Goal: Find specific page/section: Find specific page/section

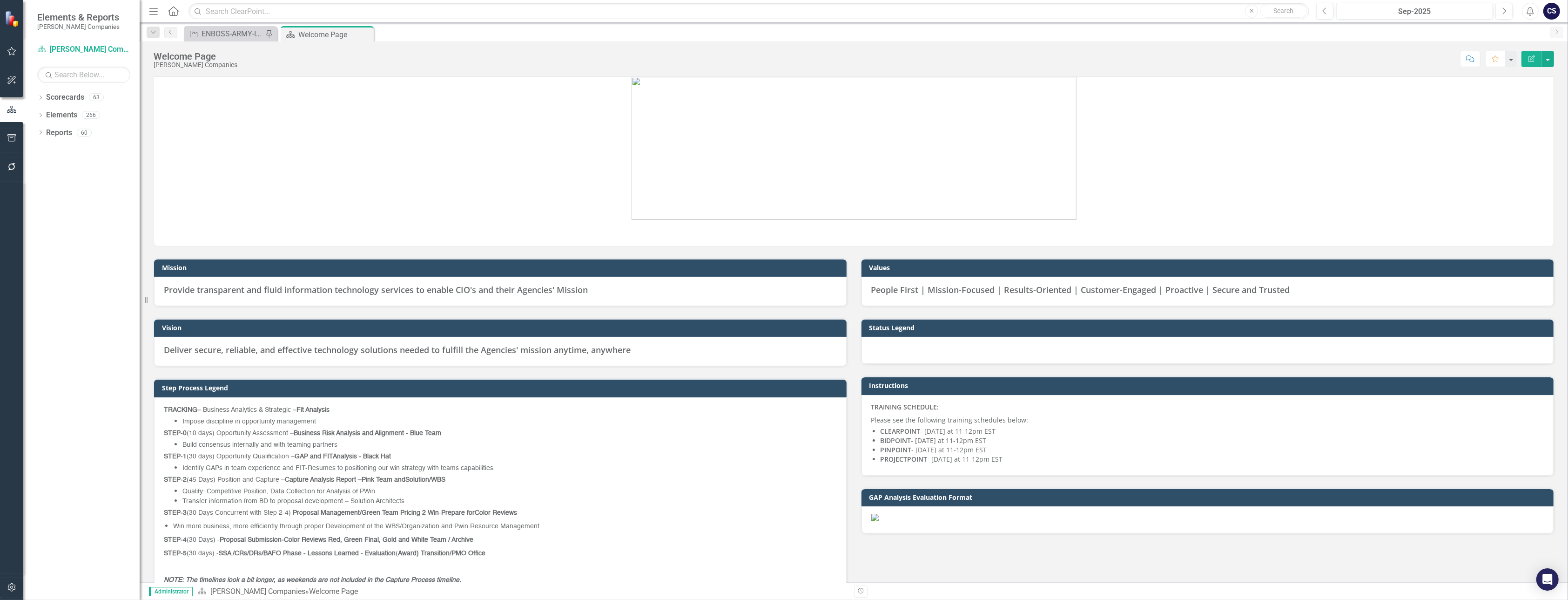
click at [638, 142] on img at bounding box center [854, 148] width 445 height 143
click at [237, 15] on input "text" at bounding box center [749, 11] width 1121 height 16
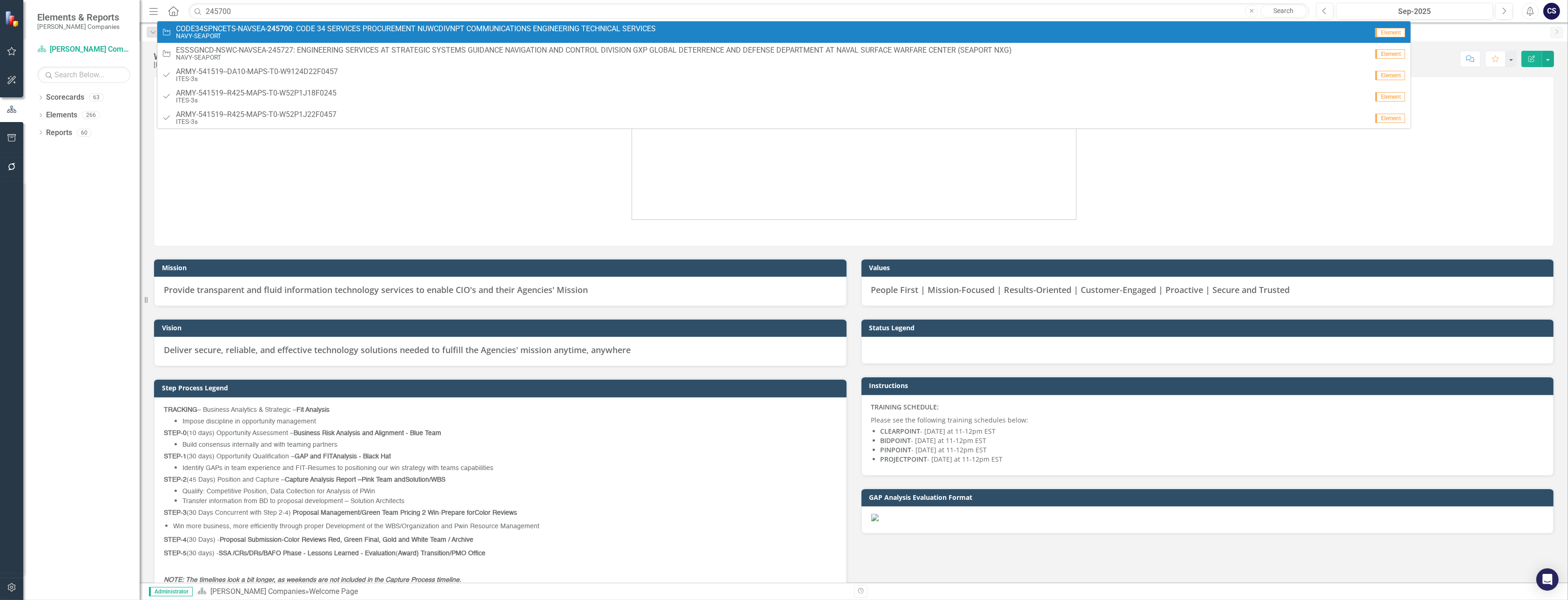
click at [207, 31] on span "CODE34SPNCETS-NAVSEA- 245700 : CODE 34 SERVICES PROCUREMENT NUWCDIVNPT COMMUNIC…" at bounding box center [416, 29] width 480 height 9
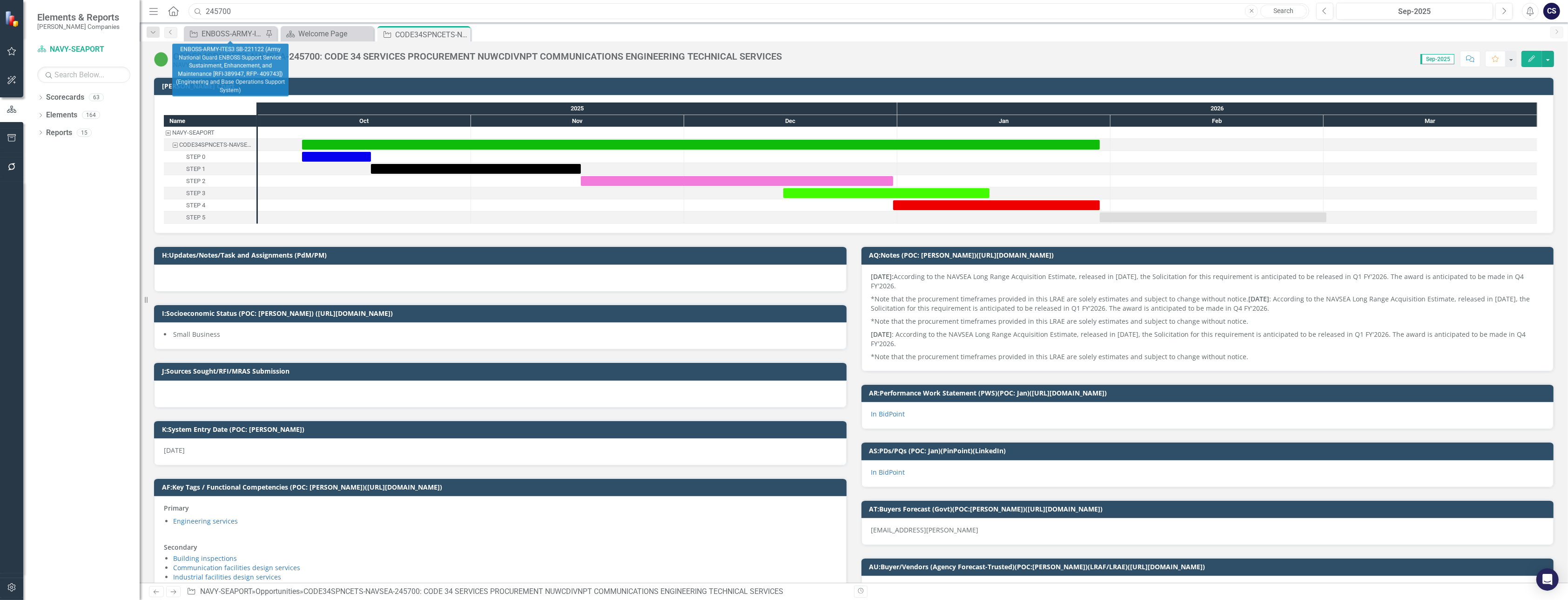
click at [243, 18] on input "245700" at bounding box center [749, 11] width 1121 height 16
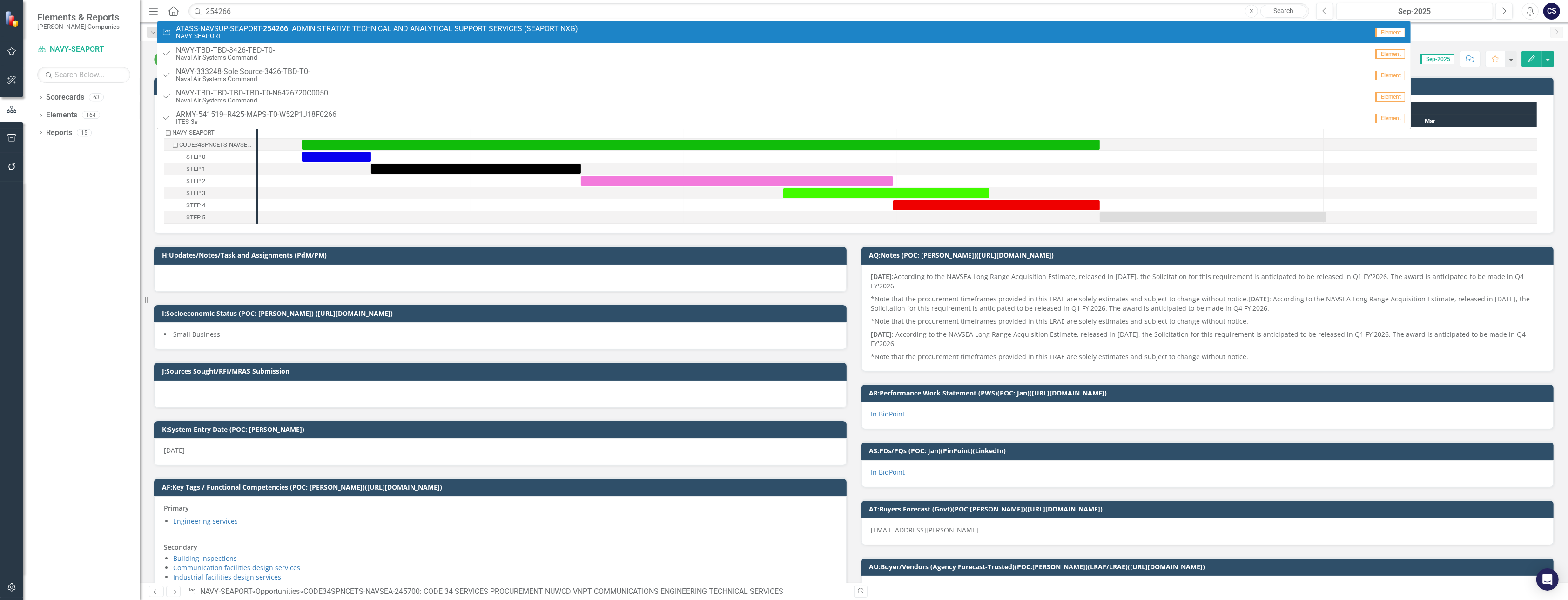
click at [260, 27] on span "ATASS-NAVSUP-SEAPORT- 254266 : ADMINISTRATIVE TECHNICAL AND ANALYTICAL SUPPORT …" at bounding box center [377, 29] width 402 height 9
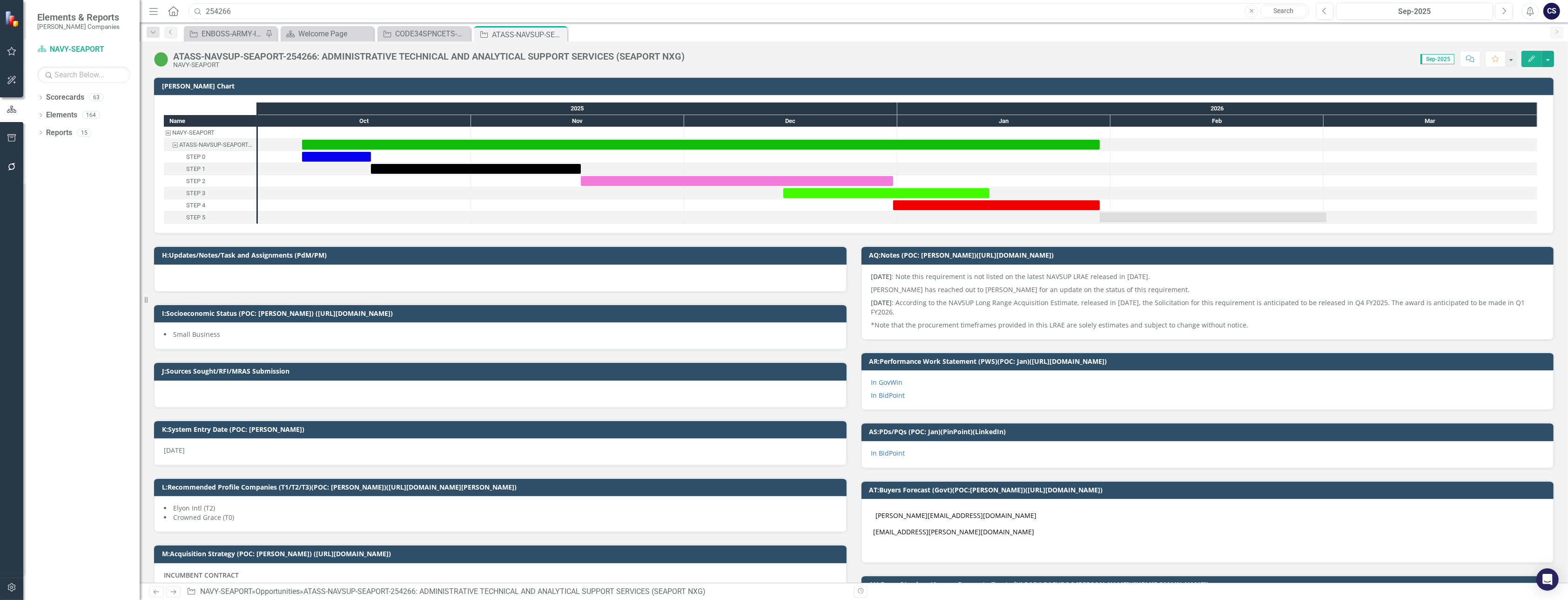
click at [240, 10] on input "254266" at bounding box center [749, 11] width 1121 height 16
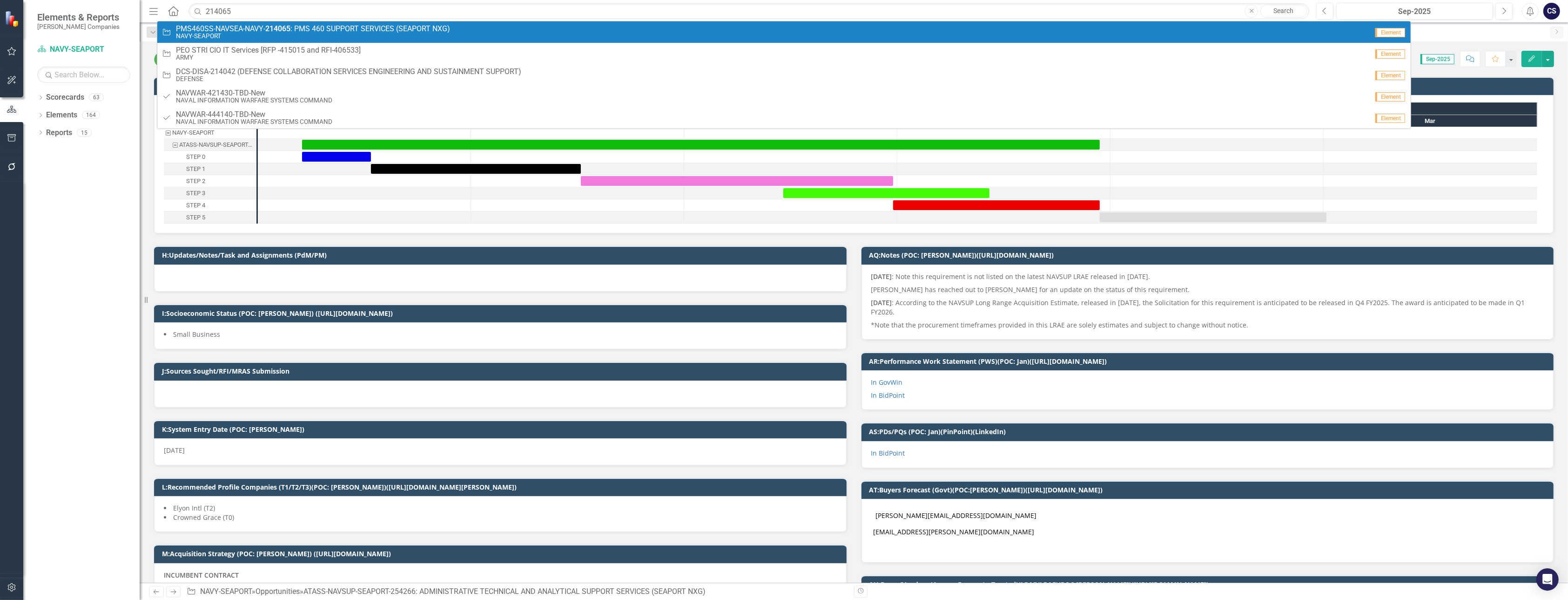
click at [245, 27] on span "PMS460SS-NAVSEA-NAVY- 214065 : PMS 460 SUPPORT SERVICES (SEAPORT NXG)" at bounding box center [313, 29] width 274 height 9
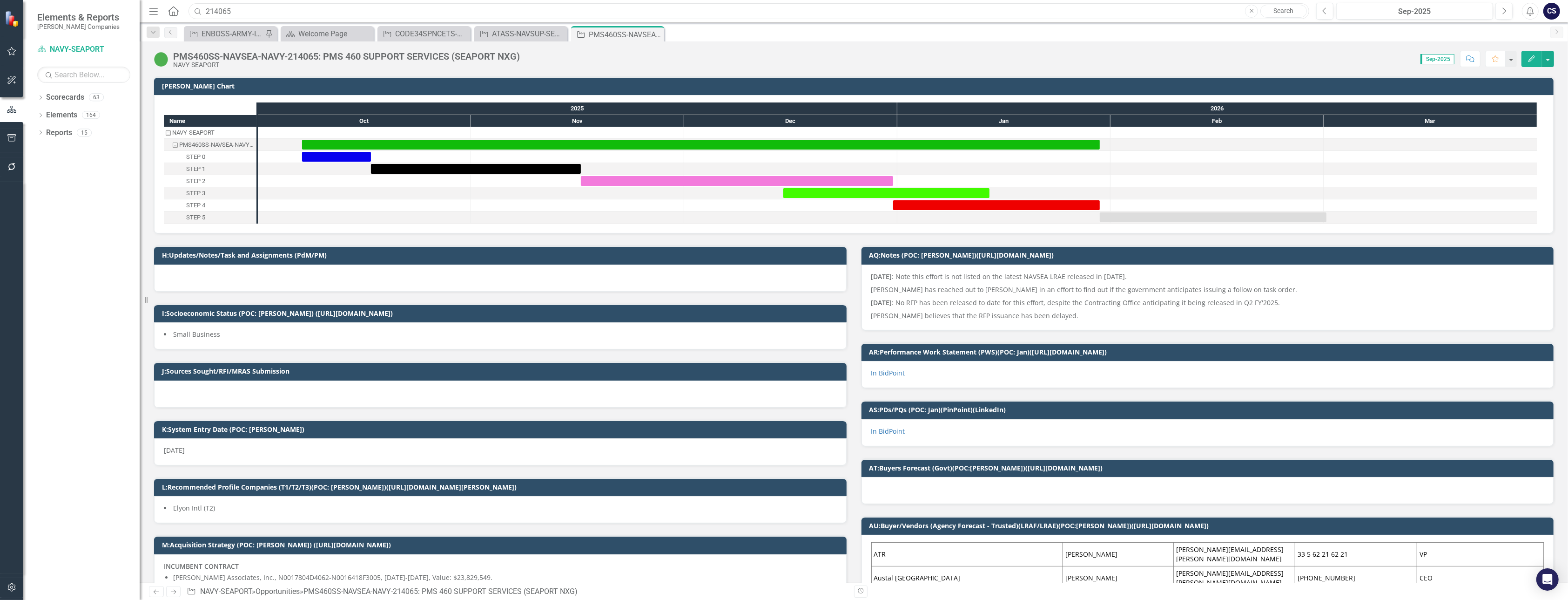
click at [246, 5] on input "214065" at bounding box center [749, 11] width 1121 height 16
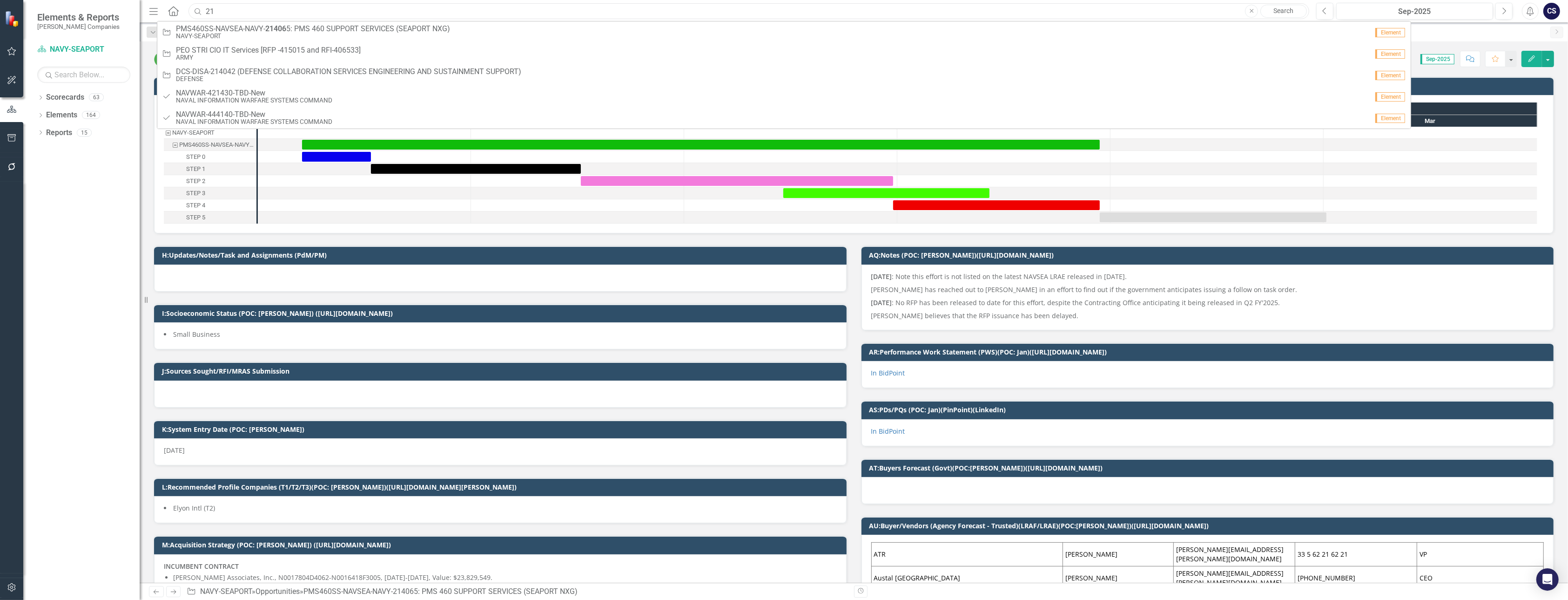
type input "2"
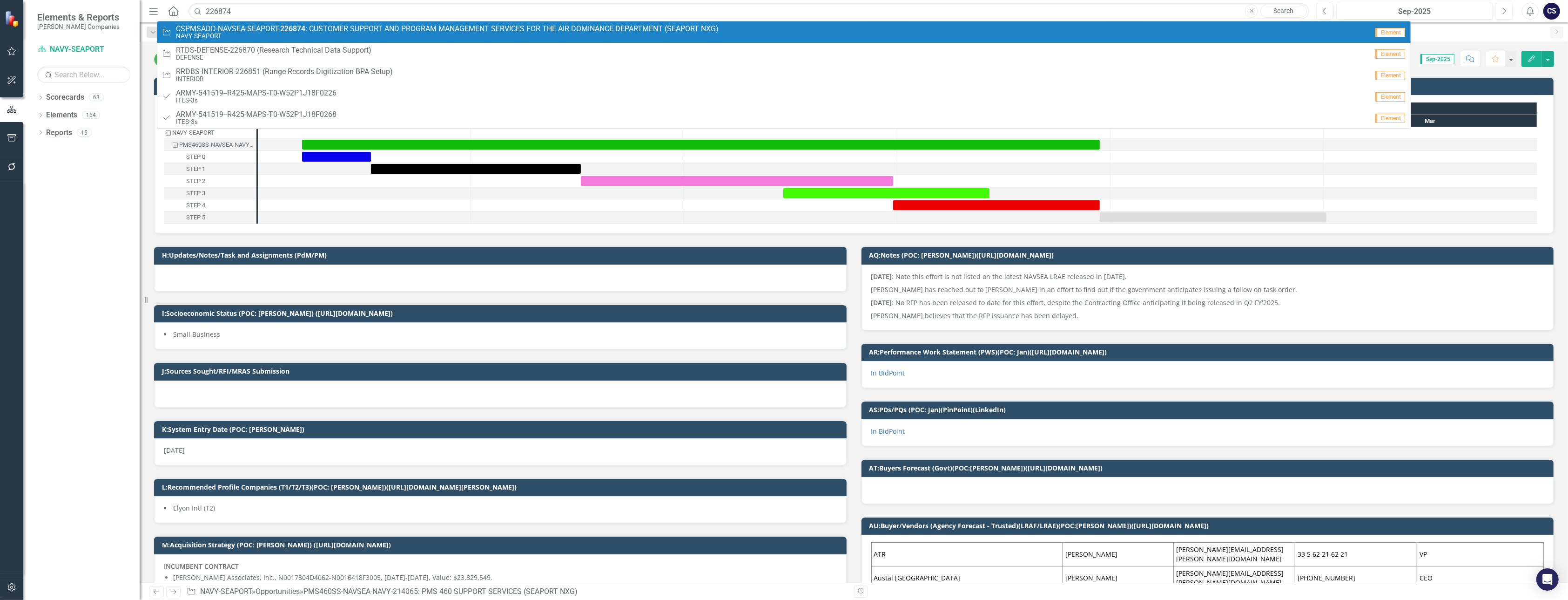
click at [275, 33] on small "NAVY-SEAPORT" at bounding box center [447, 36] width 543 height 7
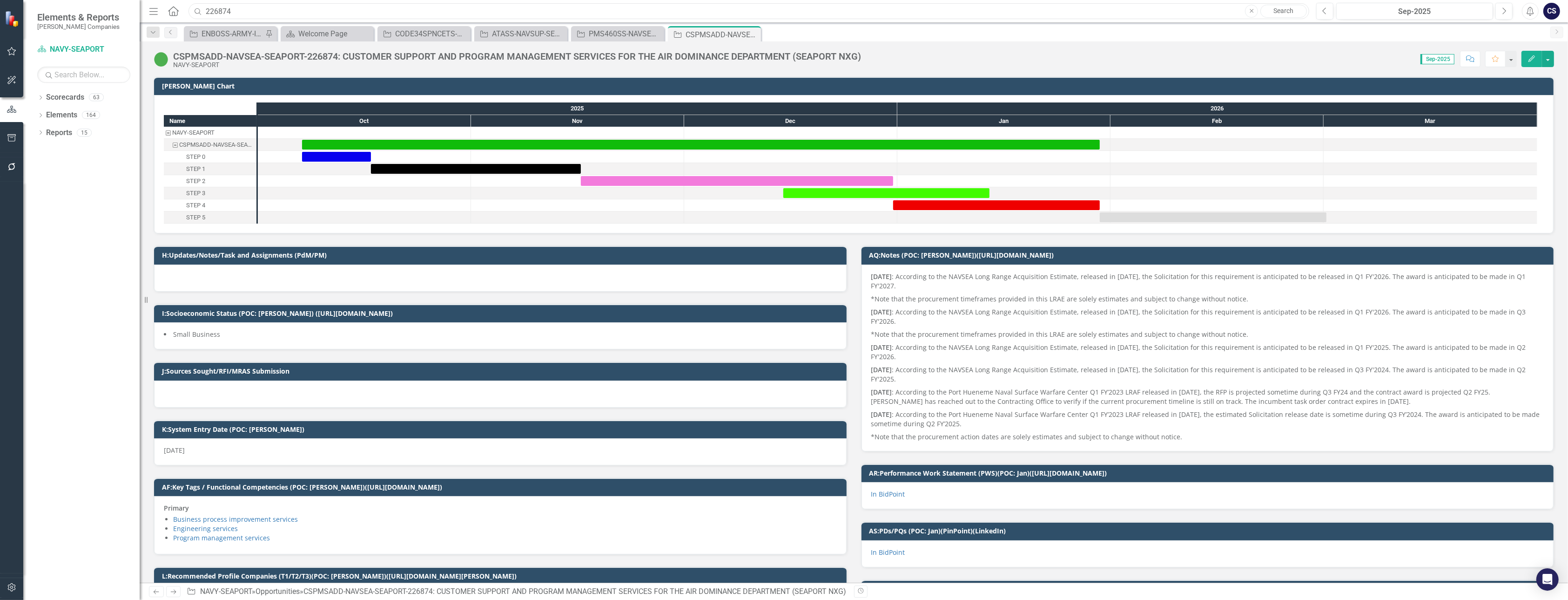
click at [239, 13] on input "226874" at bounding box center [749, 11] width 1121 height 16
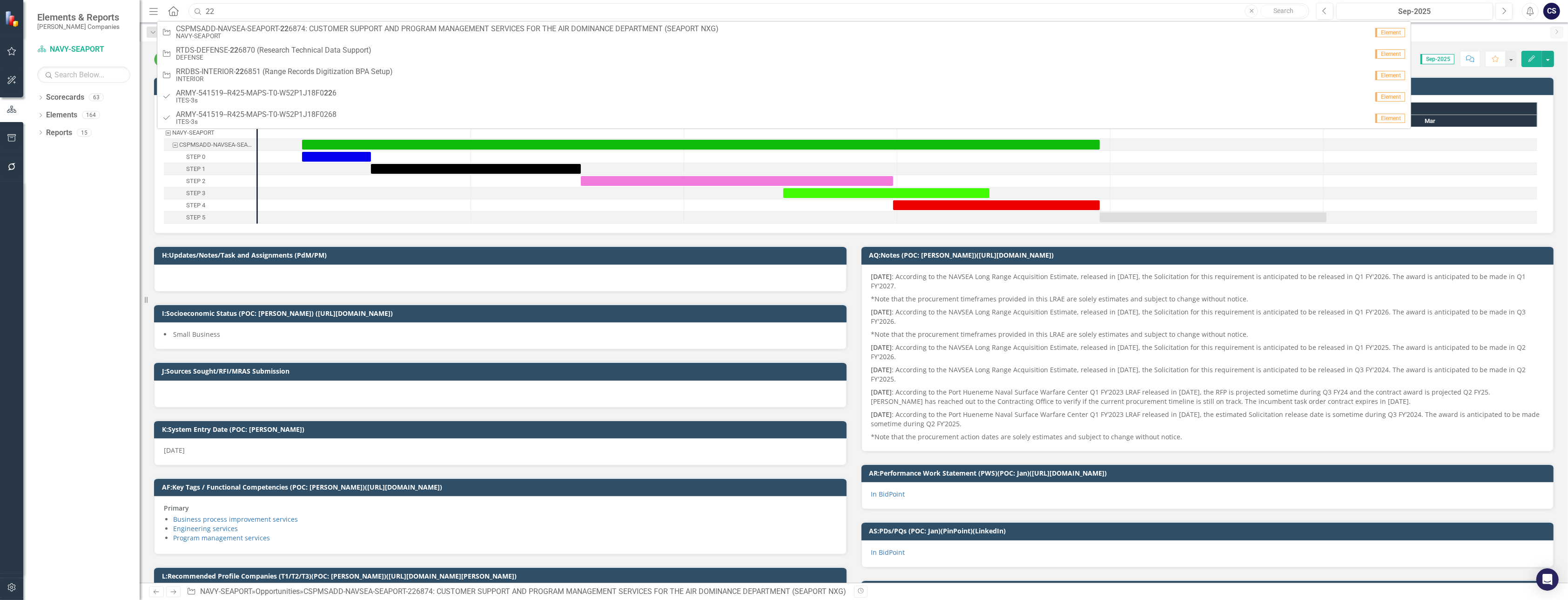
type input "2"
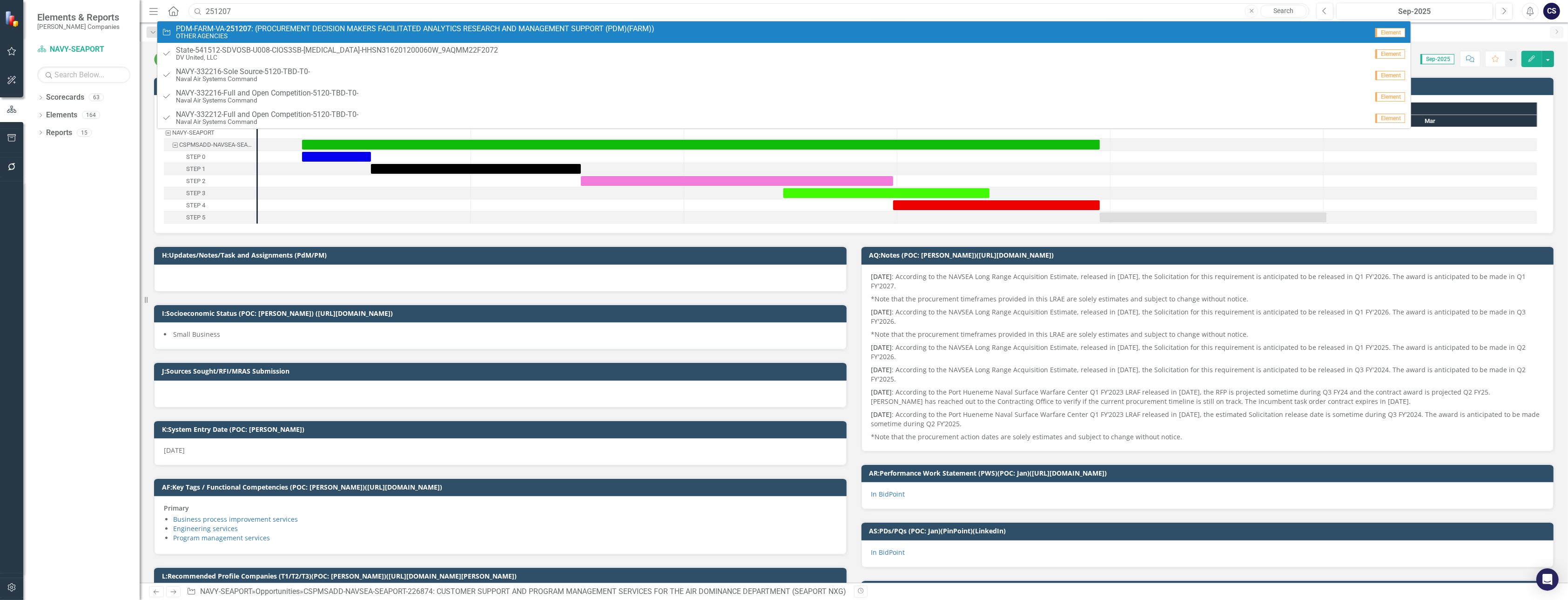
type input "251207"
drag, startPoint x: 239, startPoint y: 17, endPoint x: 242, endPoint y: 31, distance: 14.3
click at [242, 31] on strong "251207" at bounding box center [239, 29] width 25 height 9
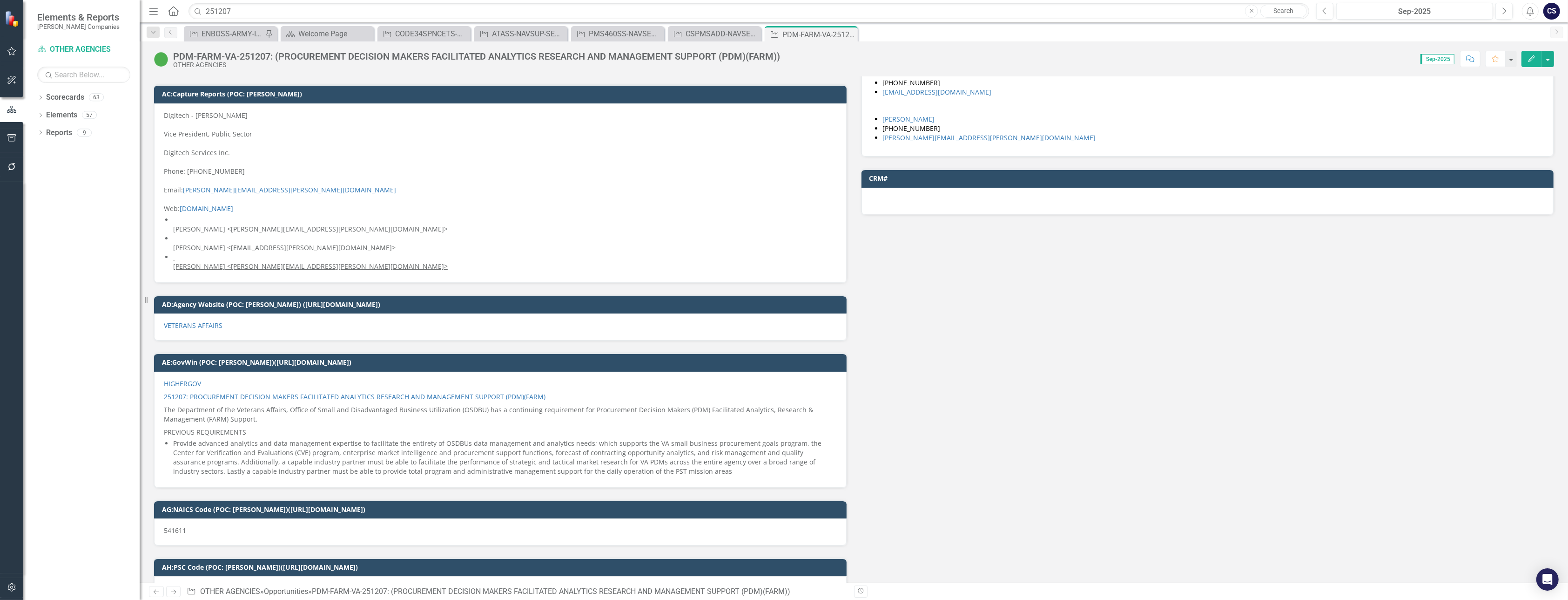
scroll to position [1804, 0]
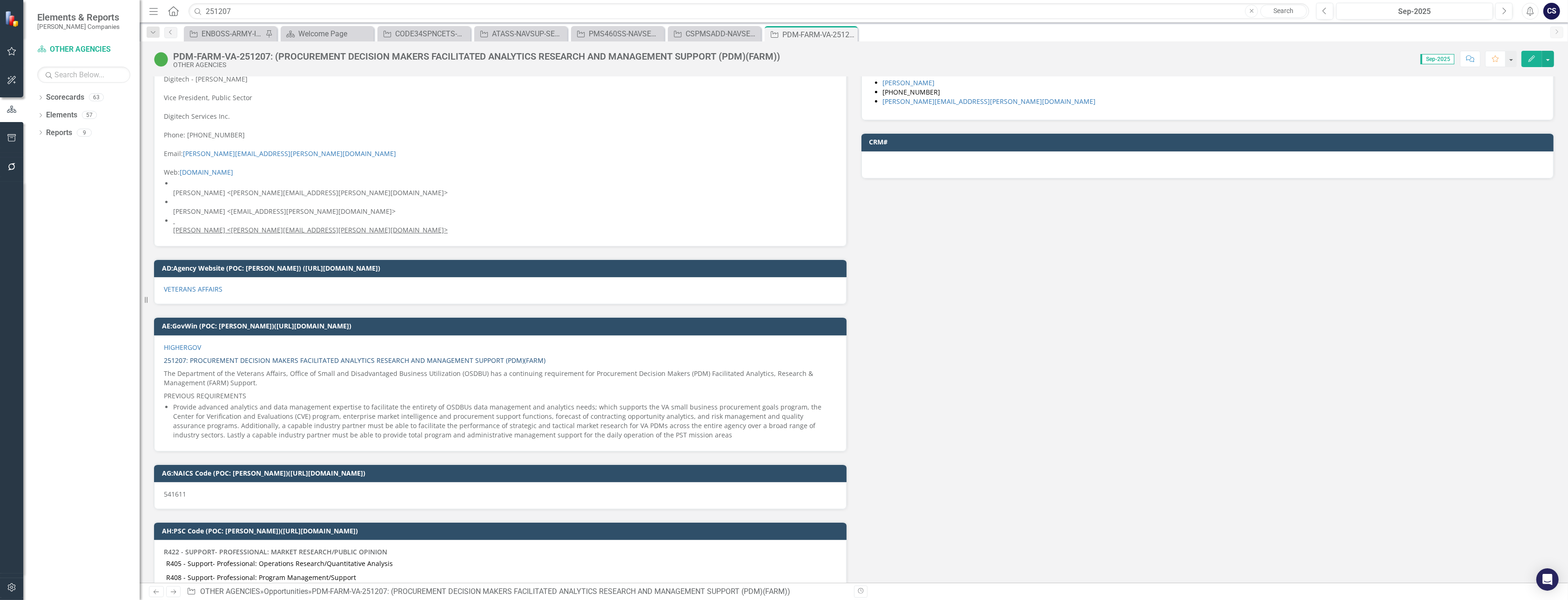
click at [234, 356] on link "251207: PROCUREMENT DECISION MAKERS FACILITATED ANALYTICS RESEARCH AND MANAGEME…" at bounding box center [354, 360] width 382 height 9
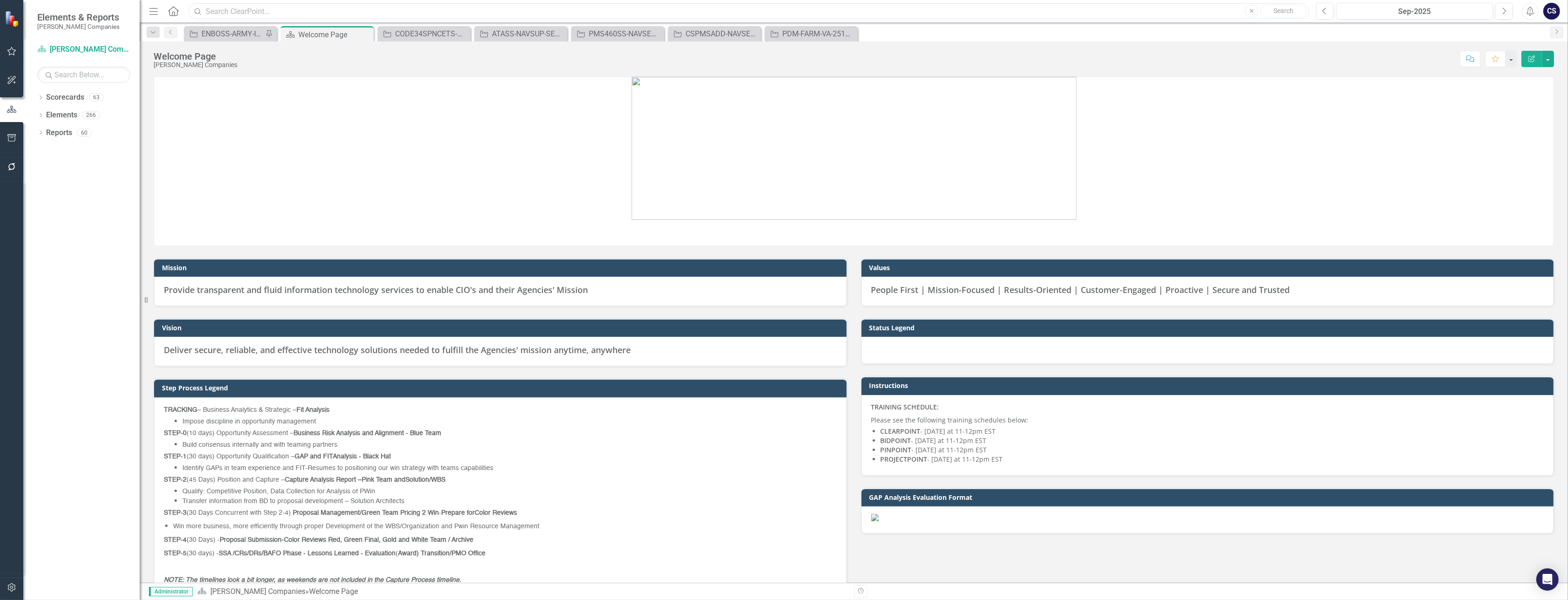
click at [231, 12] on input "text" at bounding box center [749, 11] width 1121 height 16
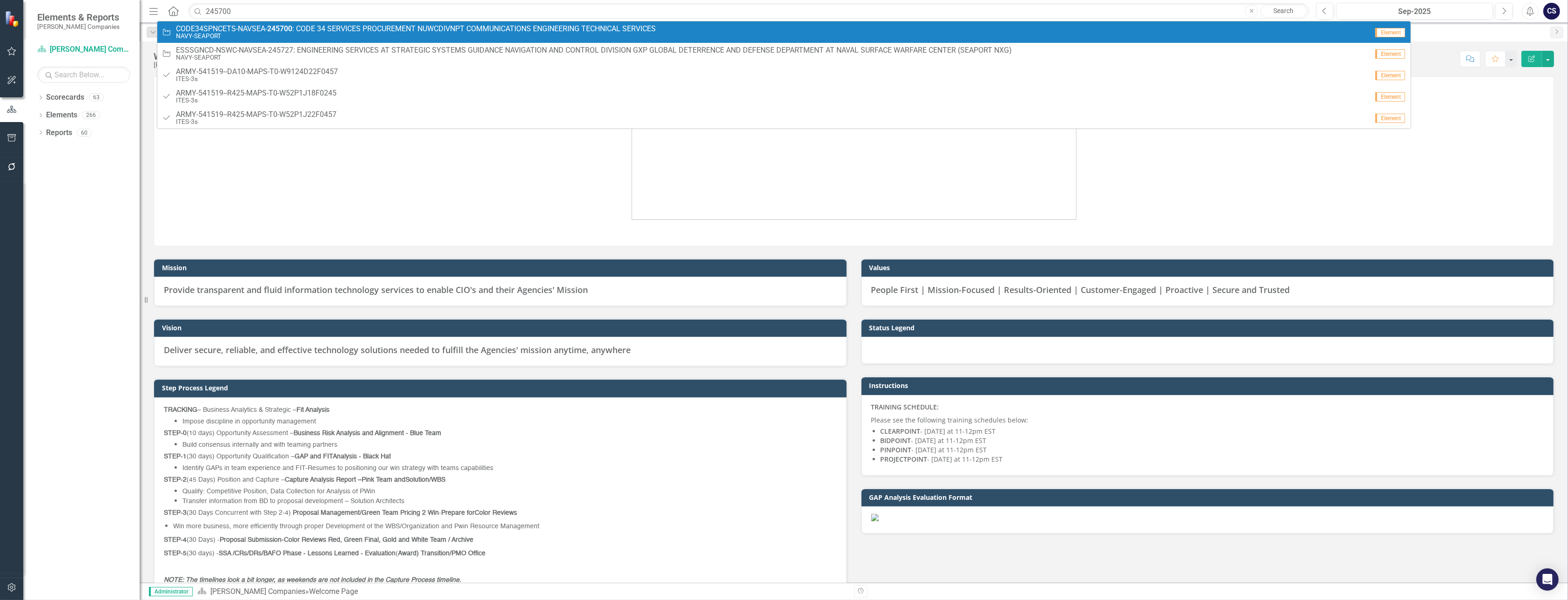
click at [237, 32] on span "CODE34SPNCETS-NAVSEA- 245700 : CODE 34 SERVICES PROCUREMENT NUWCDIVNPT COMMUNIC…" at bounding box center [416, 29] width 480 height 9
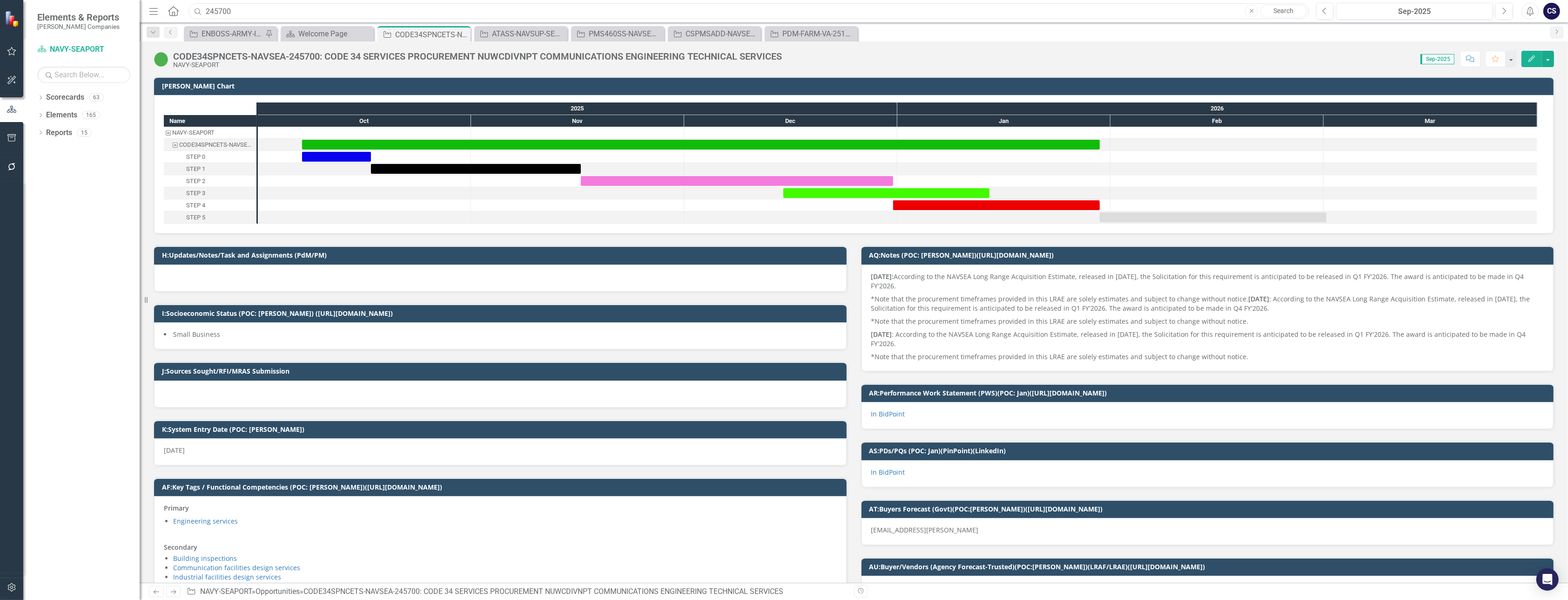
click at [243, 15] on input "245700" at bounding box center [749, 11] width 1121 height 16
click at [209, 13] on input "2214065" at bounding box center [749, 11] width 1121 height 16
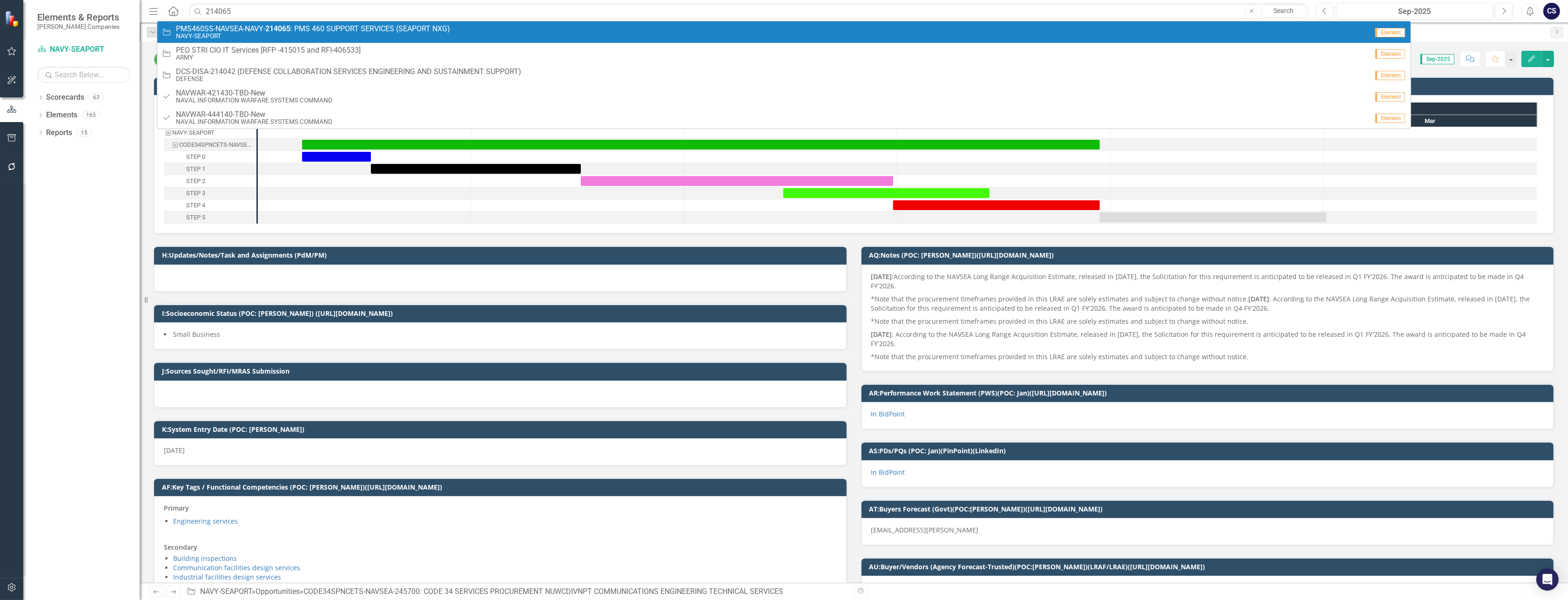
click at [254, 29] on span "PMS460SS-NAVSEA-NAVY- 214065 : PMS 460 SUPPORT SERVICES (SEAPORT NXG)" at bounding box center [313, 29] width 274 height 9
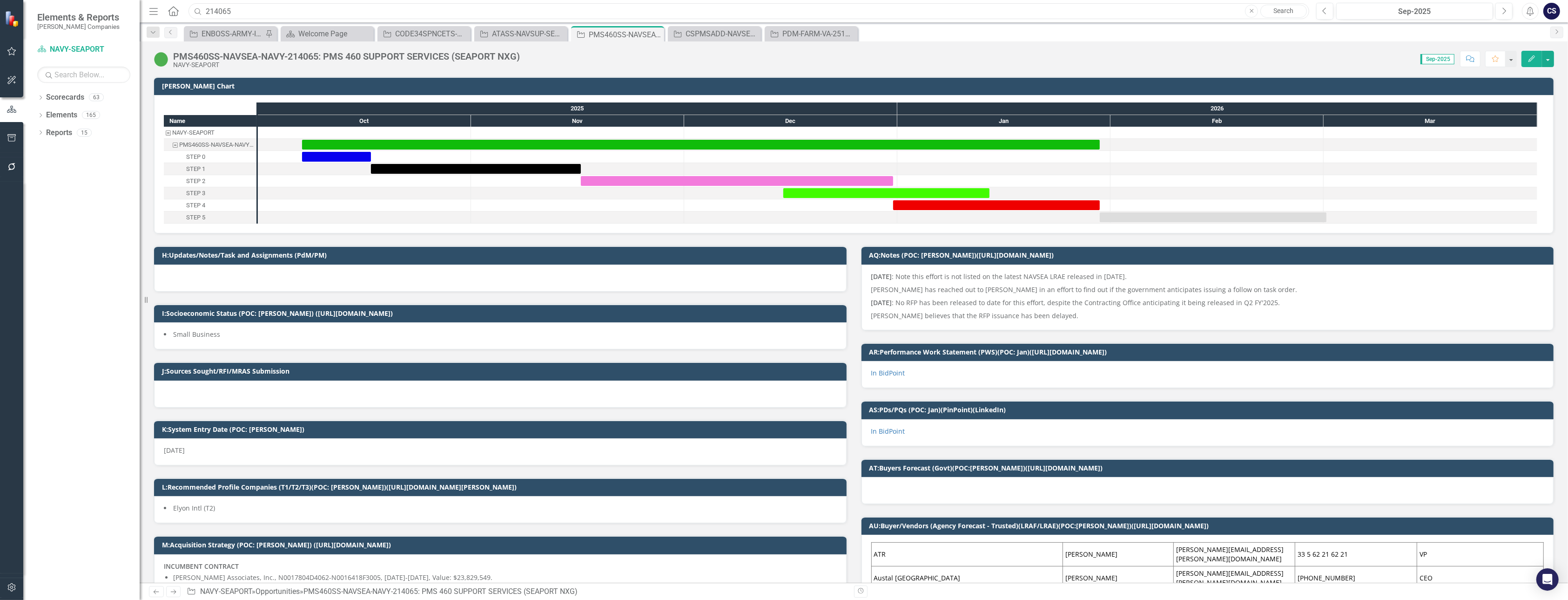
click at [239, 10] on input "214065" at bounding box center [749, 11] width 1121 height 16
type input "2"
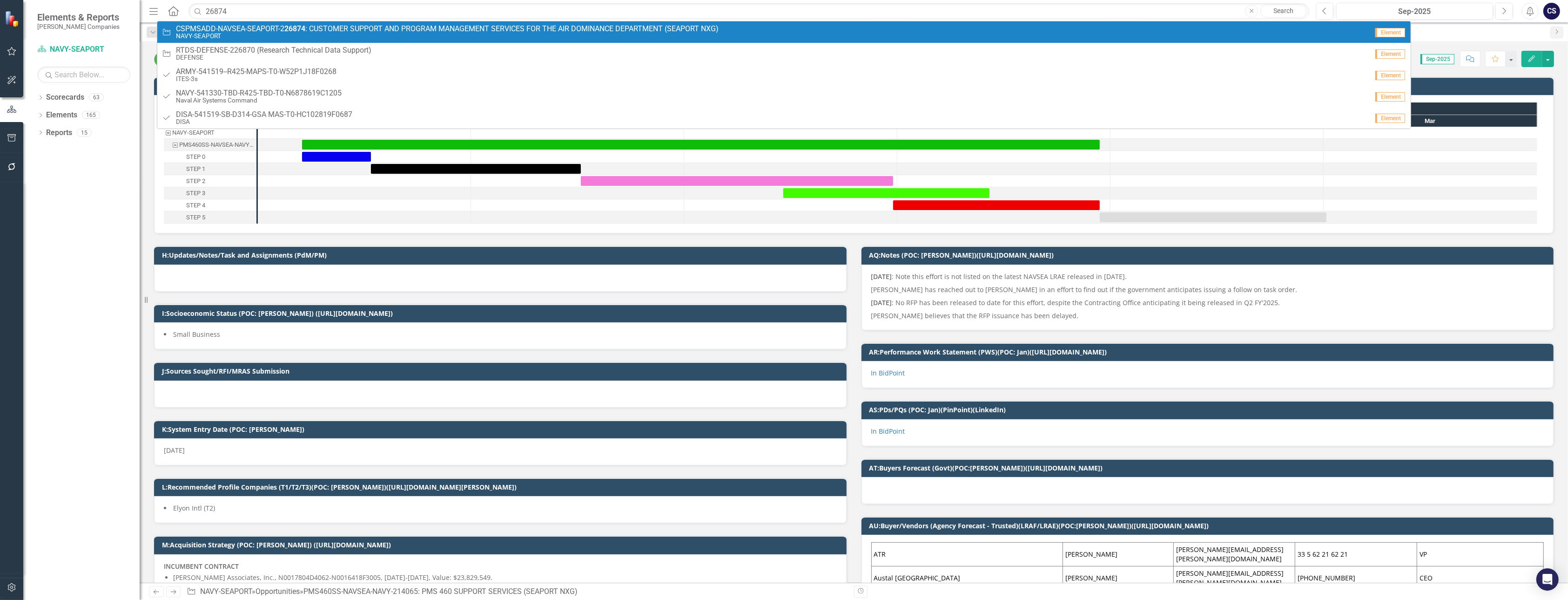
click at [244, 33] on small "NAVY-SEAPORT" at bounding box center [447, 36] width 543 height 7
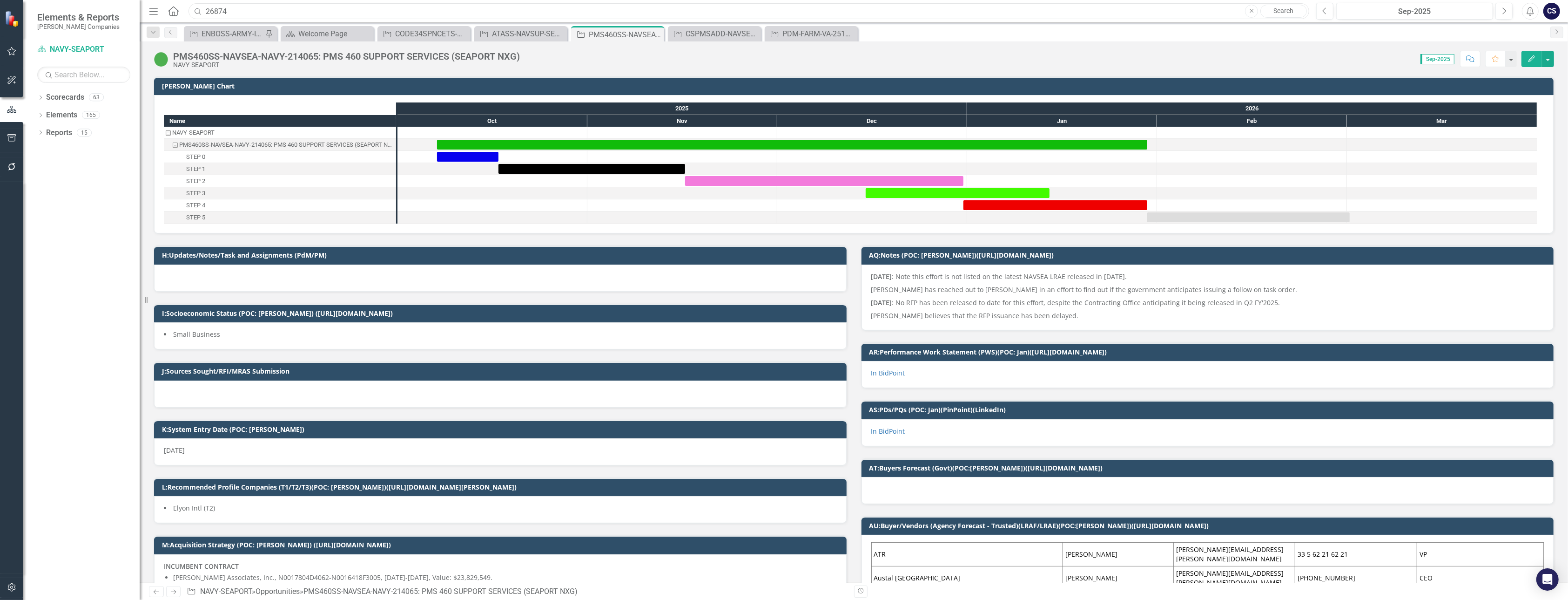
click at [242, 12] on input "26874" at bounding box center [749, 11] width 1121 height 16
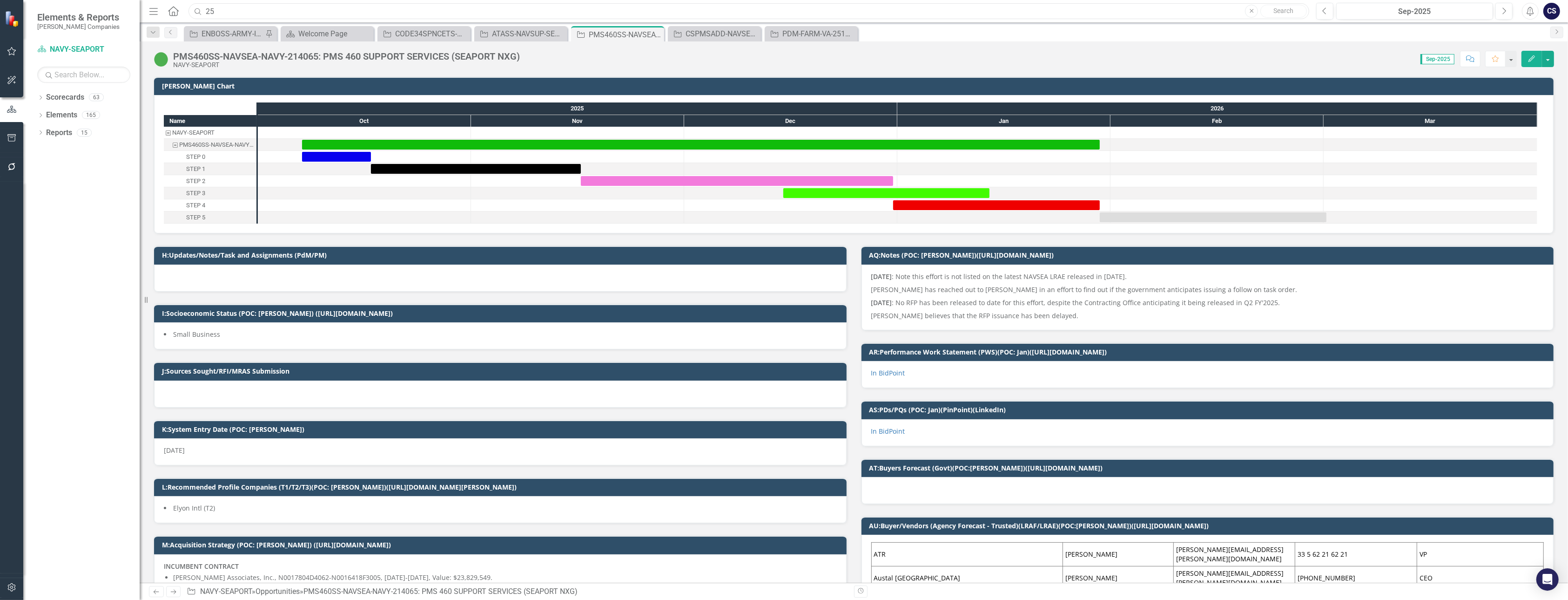
click at [246, 14] on input "25" at bounding box center [749, 11] width 1121 height 16
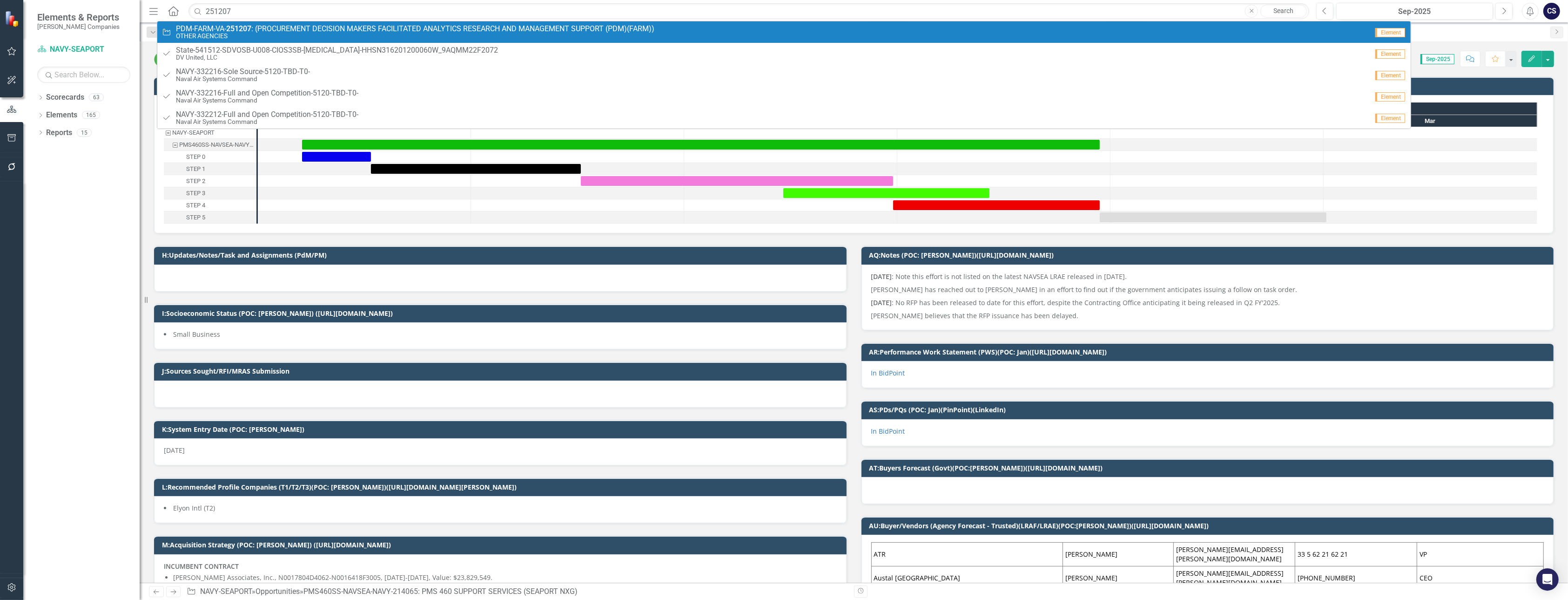
click at [233, 26] on strong "251207" at bounding box center [239, 29] width 25 height 9
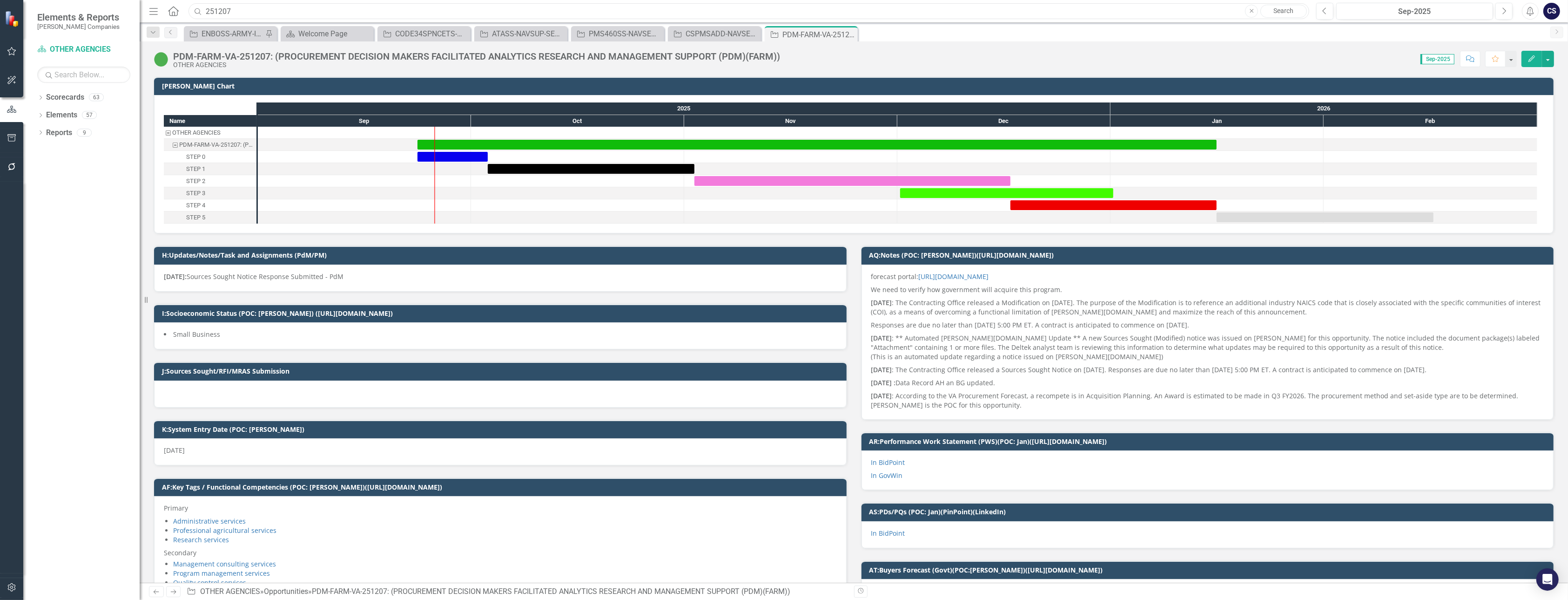
click at [240, 11] on input "251207" at bounding box center [749, 11] width 1121 height 16
type input "2"
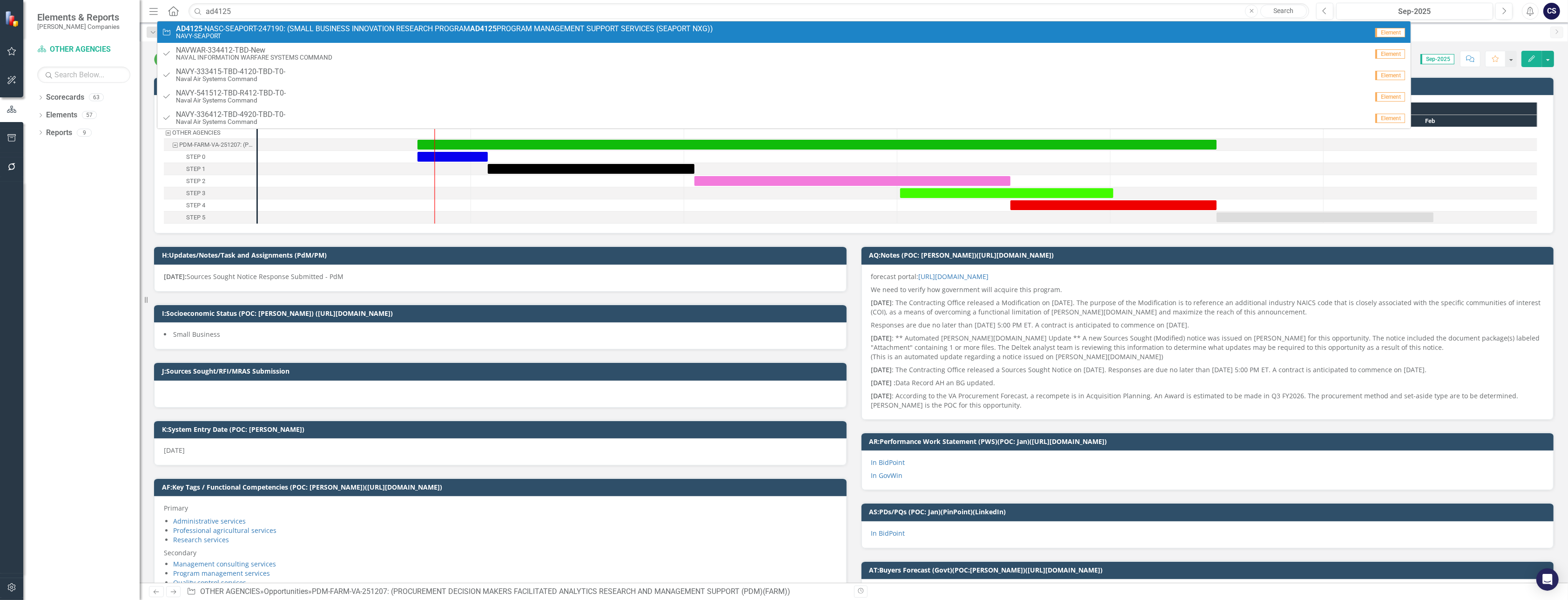
click at [368, 27] on span "AD4125 -NASC-SEAPORT-247190: (SMALL BUSINESS INNOVATION RESEARCH PROGRAM AD4125…" at bounding box center [444, 29] width 537 height 9
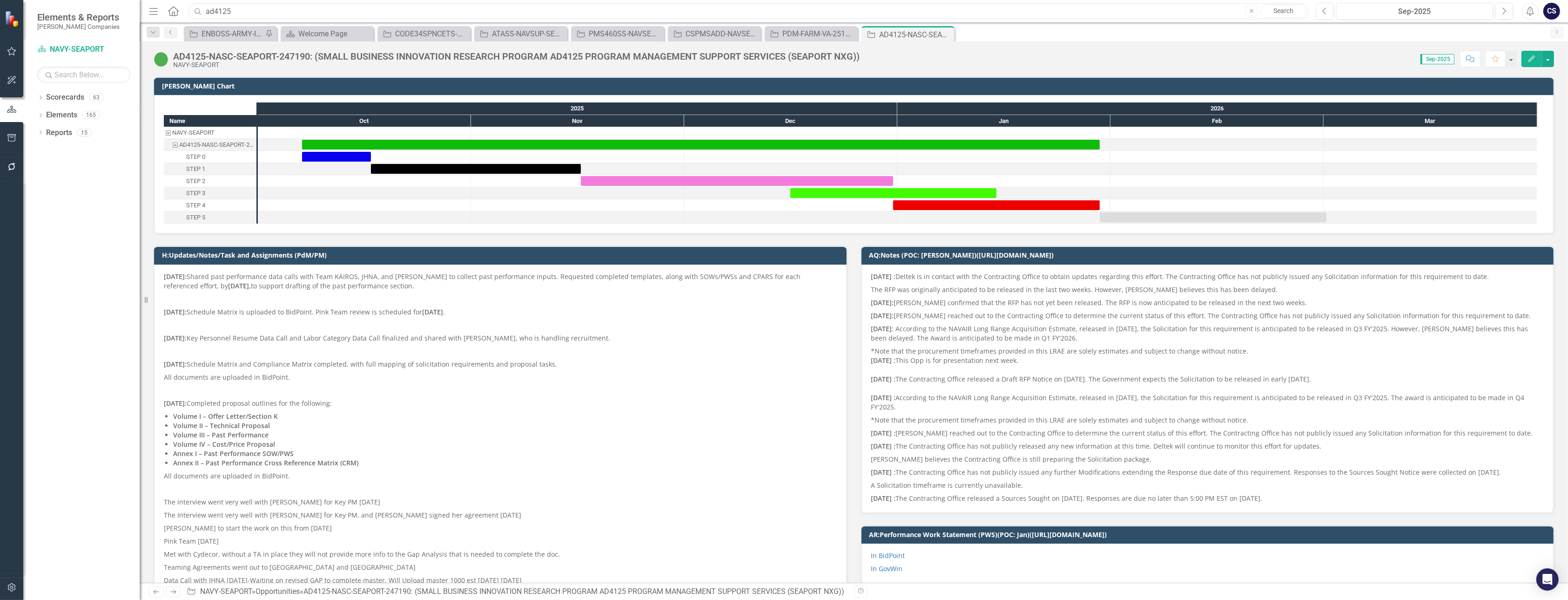
click at [248, 3] on input "ad4125" at bounding box center [749, 11] width 1121 height 16
type input "a"
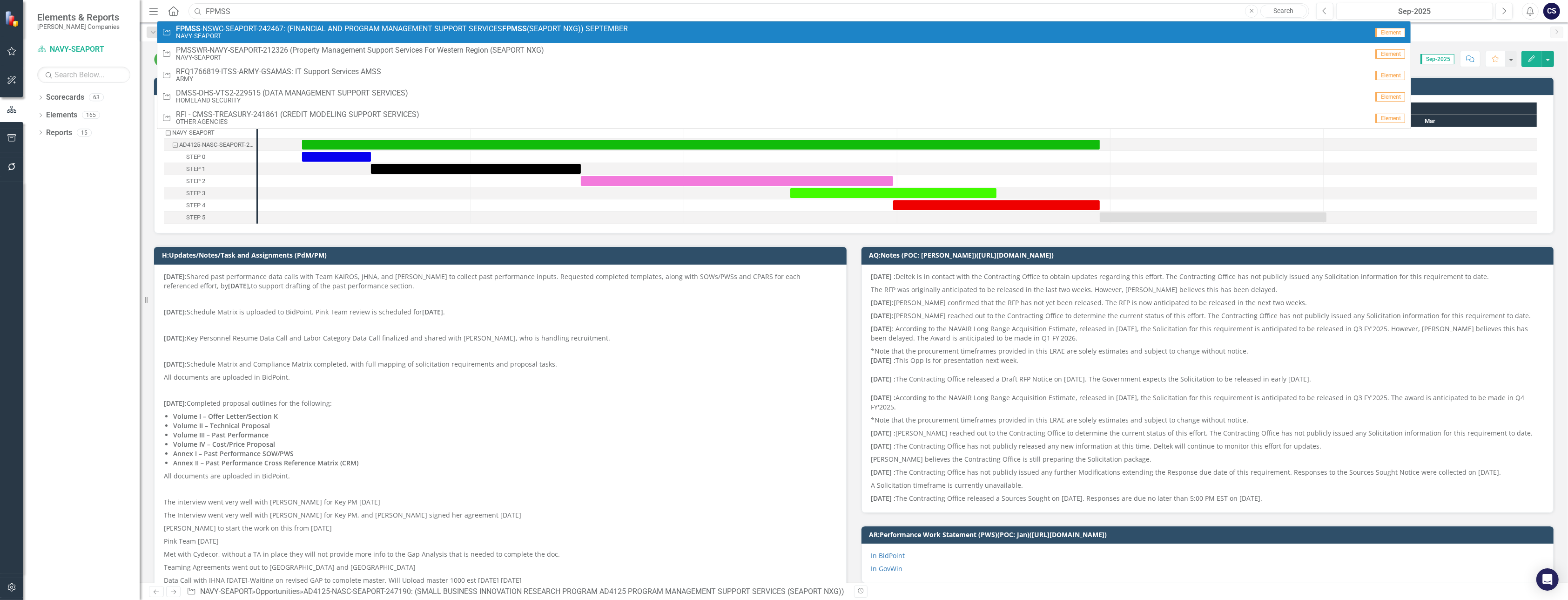
type input "FPMSS"
click at [195, 30] on strong "FPMSS" at bounding box center [188, 29] width 25 height 9
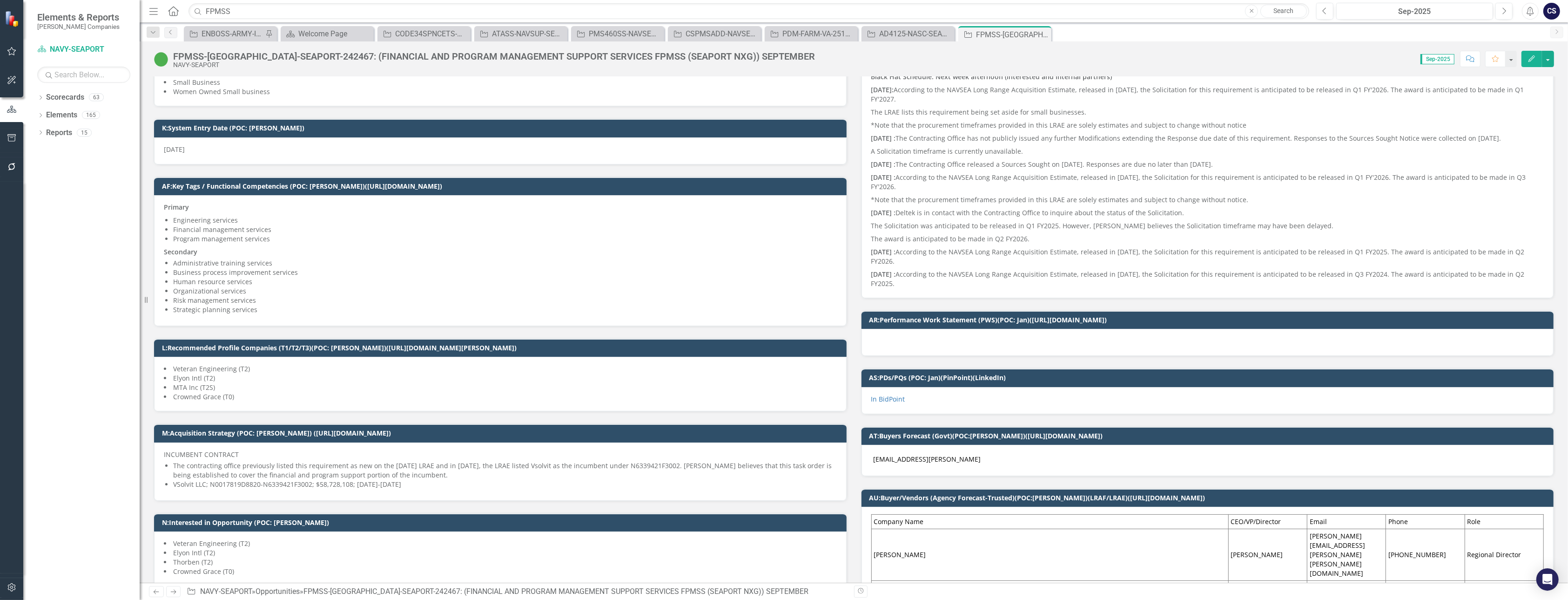
scroll to position [258, 0]
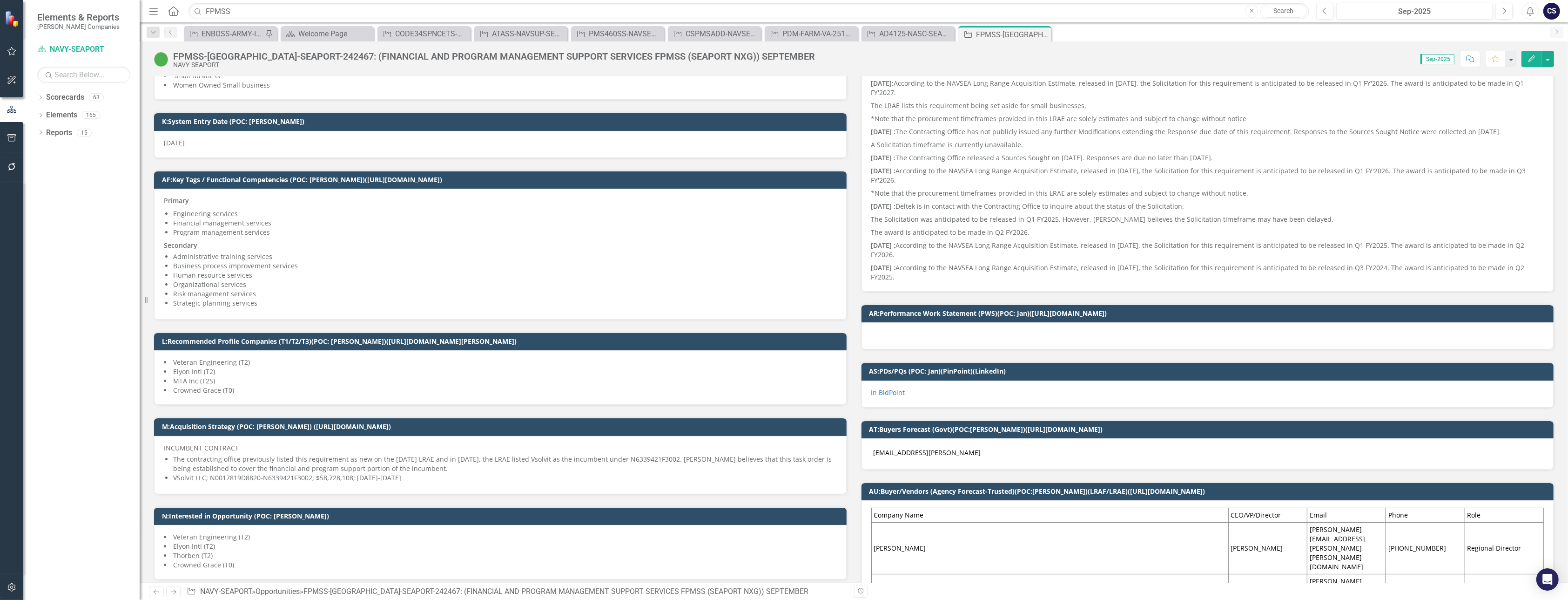
click at [298, 82] on li "Women Owned Small business" at bounding box center [500, 85] width 673 height 9
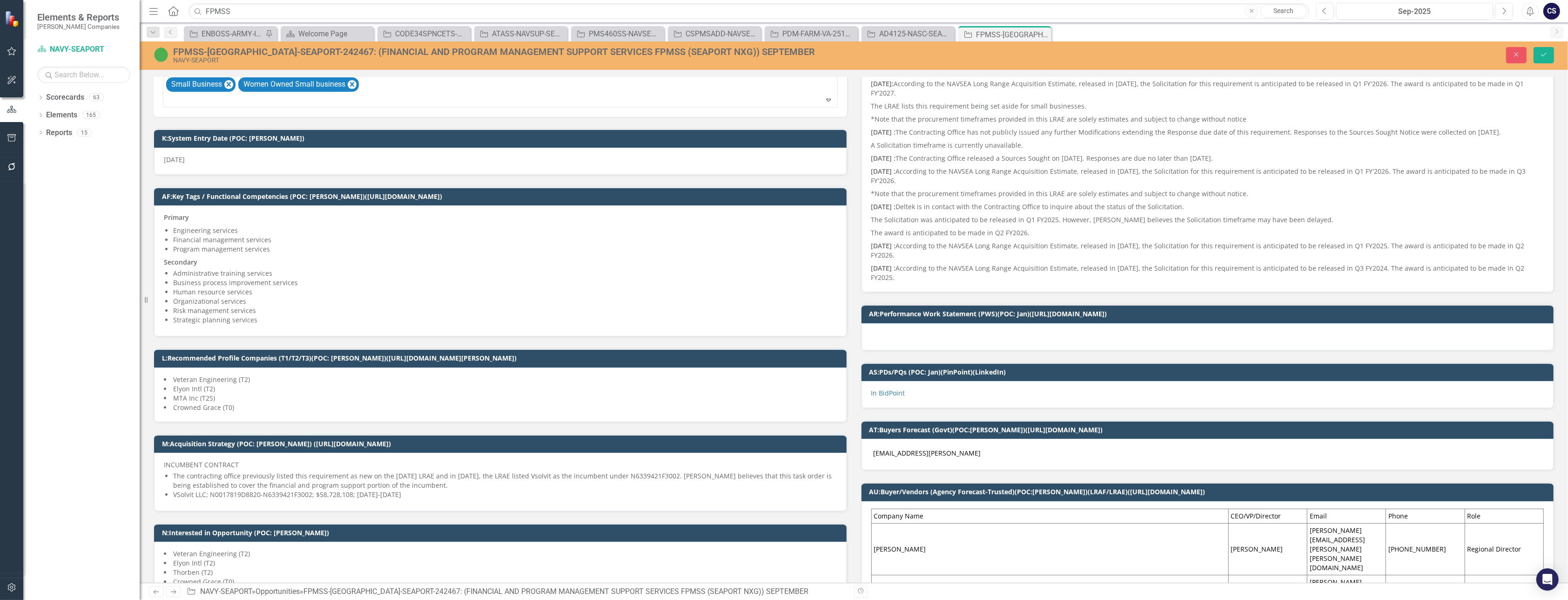
scroll to position [263, 0]
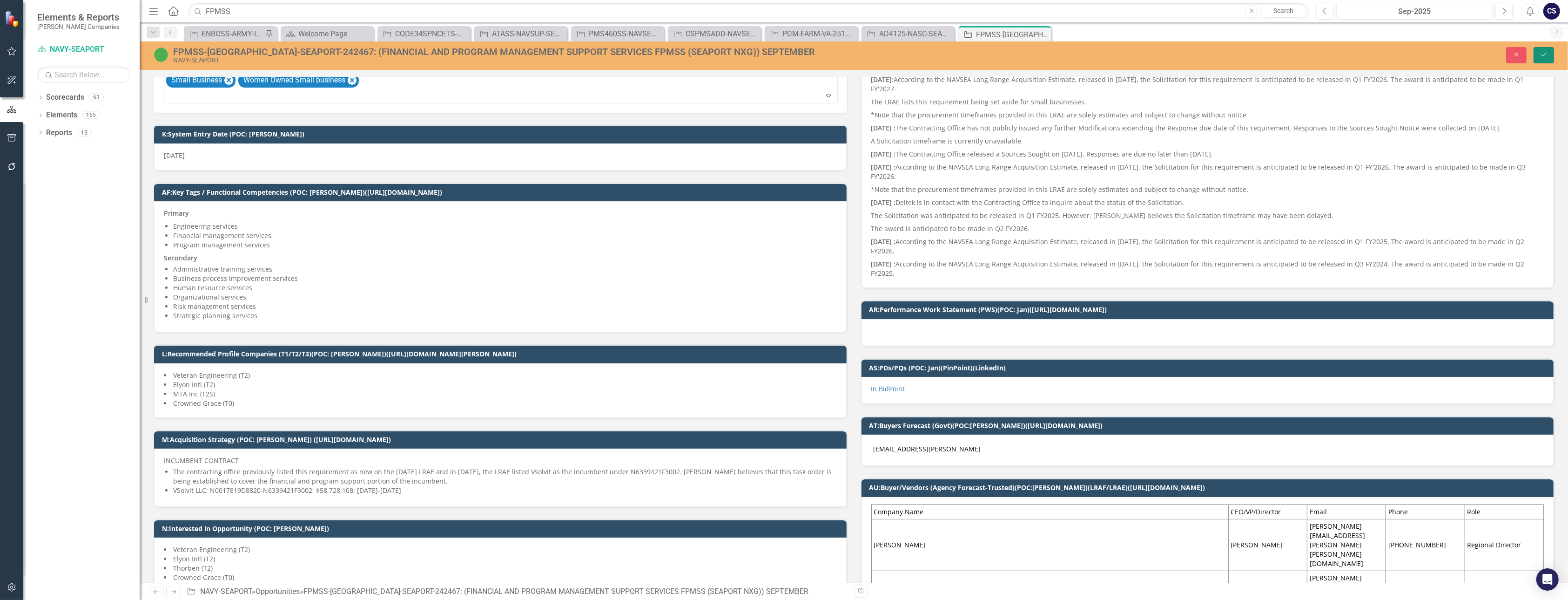
click at [1548, 54] on icon "Save" at bounding box center [1544, 54] width 9 height 7
